Goal: Navigation & Orientation: Go to known website

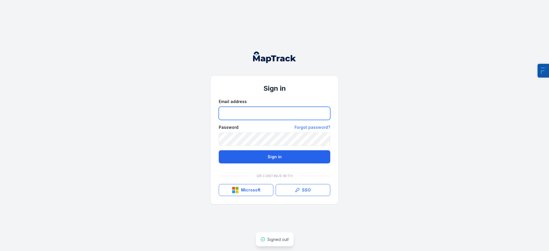
type input "**********"
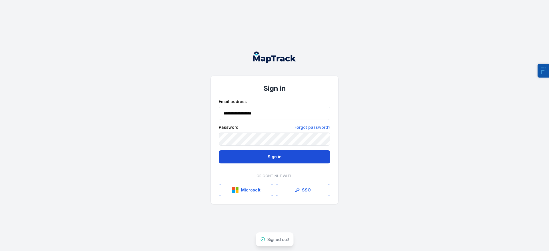
click at [270, 156] on button "Sign in" at bounding box center [274, 156] width 111 height 13
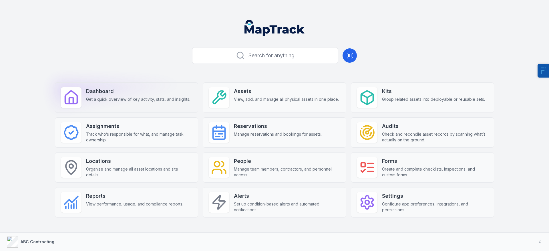
click at [146, 89] on strong "Dashboard" at bounding box center [138, 91] width 104 height 8
